Goal: Task Accomplishment & Management: Complete application form

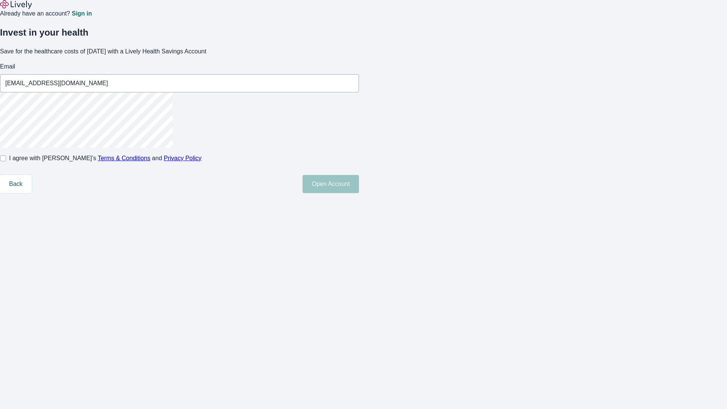
click at [6, 161] on input "I agree with Lively’s Terms & Conditions and Privacy Policy" at bounding box center [3, 158] width 6 height 6
checkbox input "true"
click at [359, 193] on button "Open Account" at bounding box center [330, 184] width 56 height 18
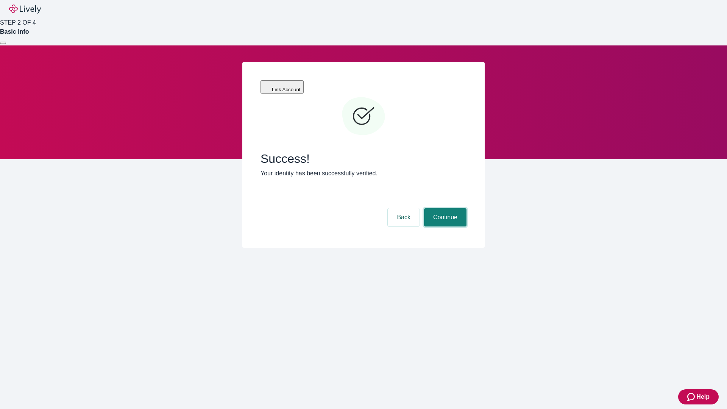
click at [444, 208] on button "Continue" at bounding box center [445, 217] width 42 height 18
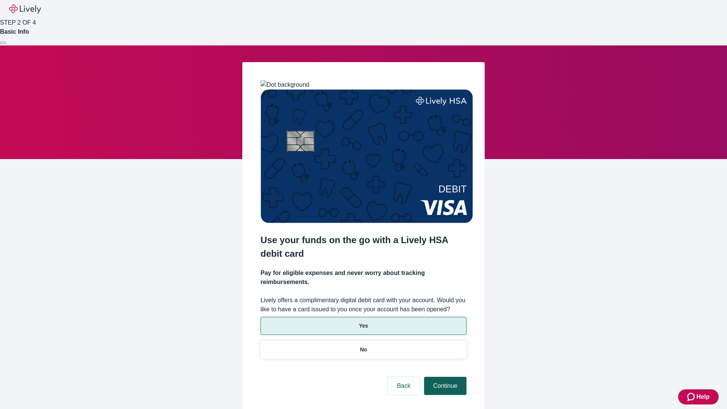
click at [363, 322] on p "Yes" at bounding box center [363, 326] width 9 height 8
click at [444, 377] on button "Continue" at bounding box center [445, 386] width 42 height 18
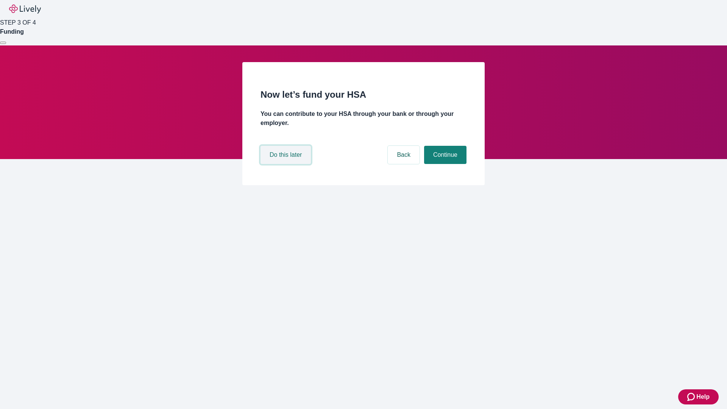
click at [287, 164] on button "Do this later" at bounding box center [285, 155] width 50 height 18
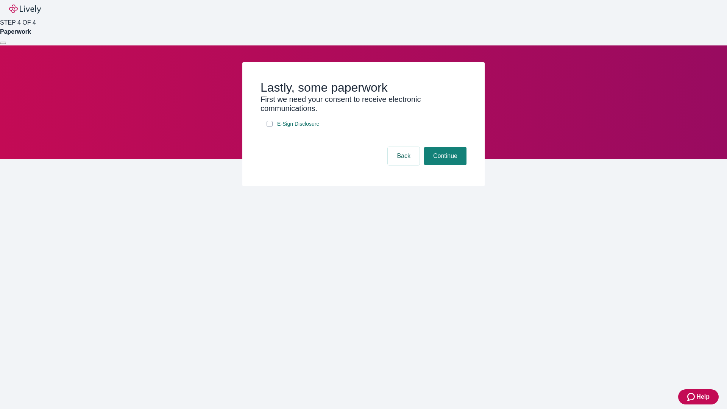
click at [269, 127] on input "E-Sign Disclosure" at bounding box center [269, 124] width 6 height 6
checkbox input "true"
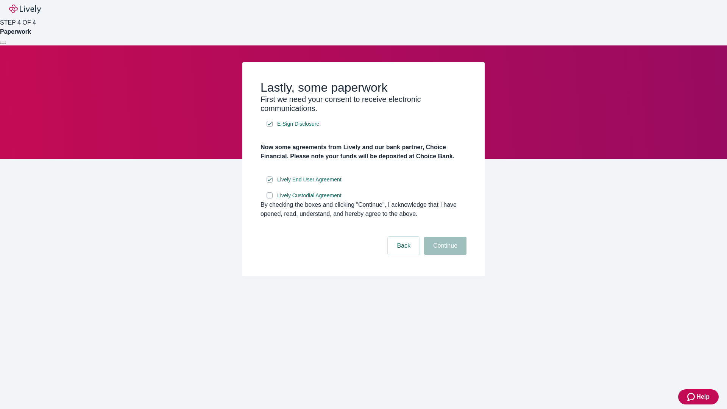
click at [269, 198] on input "Lively Custodial Agreement" at bounding box center [269, 195] width 6 height 6
checkbox input "true"
click at [444, 255] on button "Continue" at bounding box center [445, 246] width 42 height 18
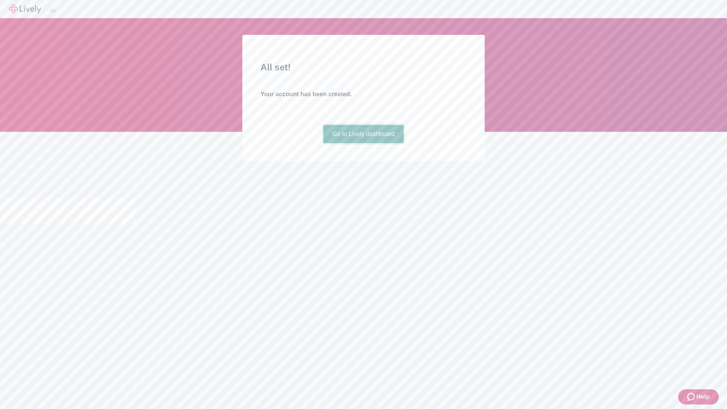
click at [363, 143] on link "Go to Lively dashboard" at bounding box center [363, 134] width 81 height 18
